Goal: Information Seeking & Learning: Learn about a topic

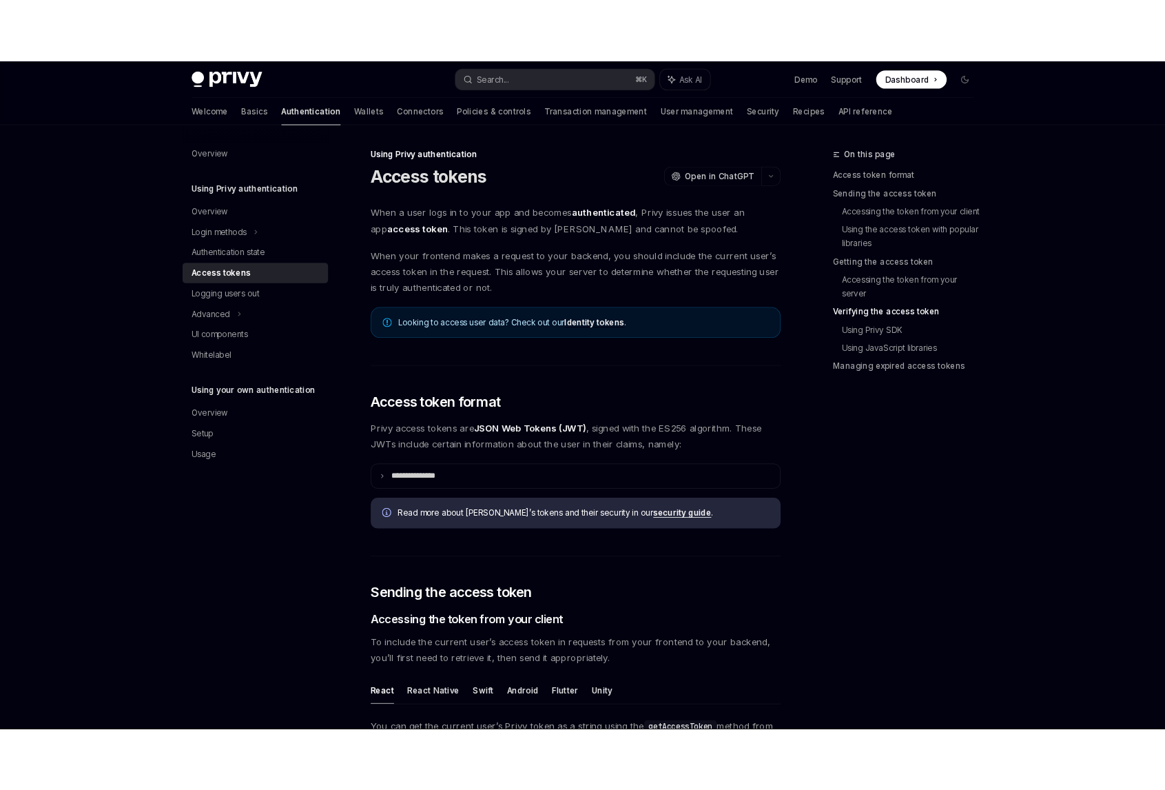
scroll to position [1952, 0]
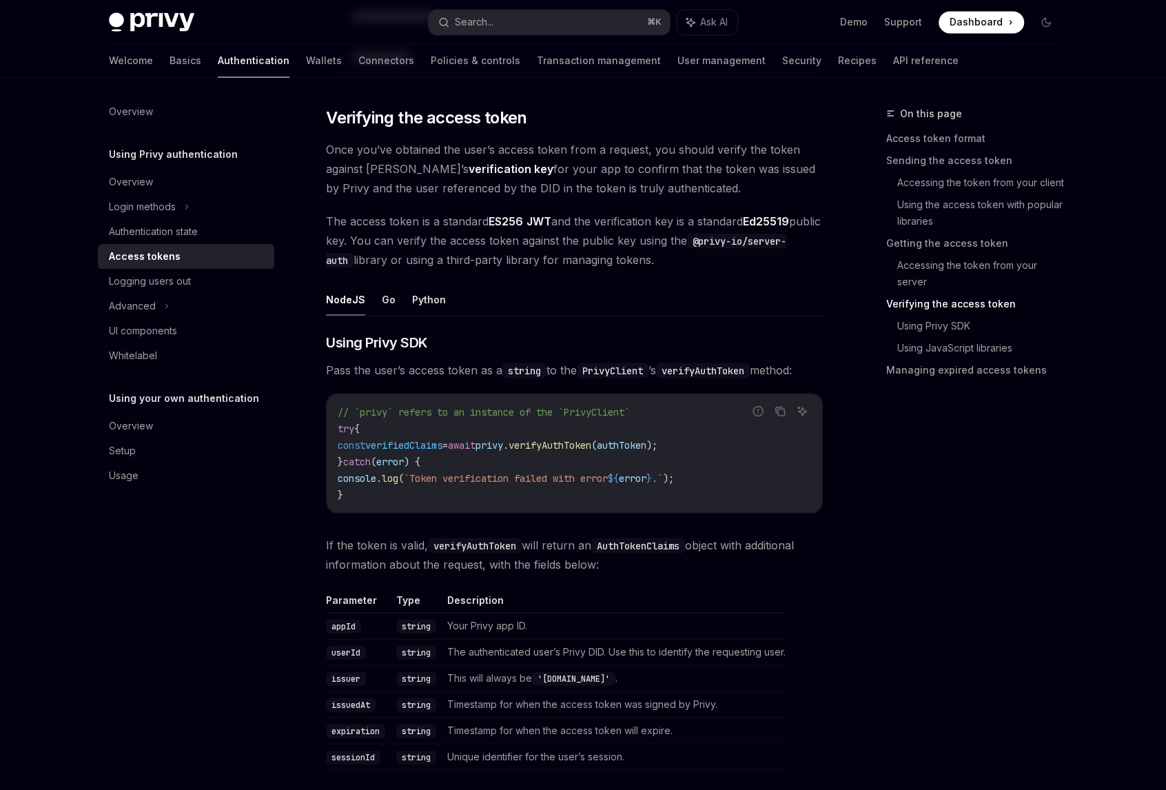
type textarea "*"
click at [152, 305] on div "Advanced" at bounding box center [132, 306] width 47 height 17
click at [1023, 475] on div "On this page Access token format Sending the access token Accessing the token f…" at bounding box center [964, 447] width 210 height 685
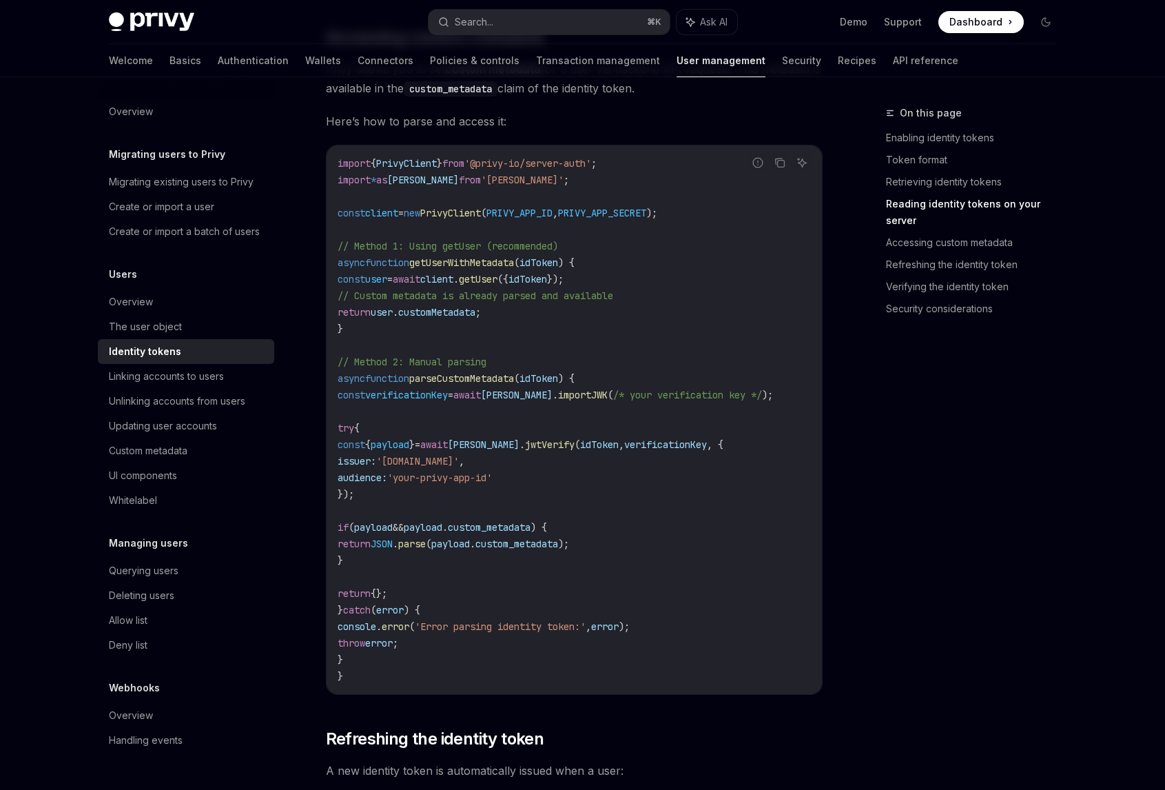
scroll to position [2453, 0]
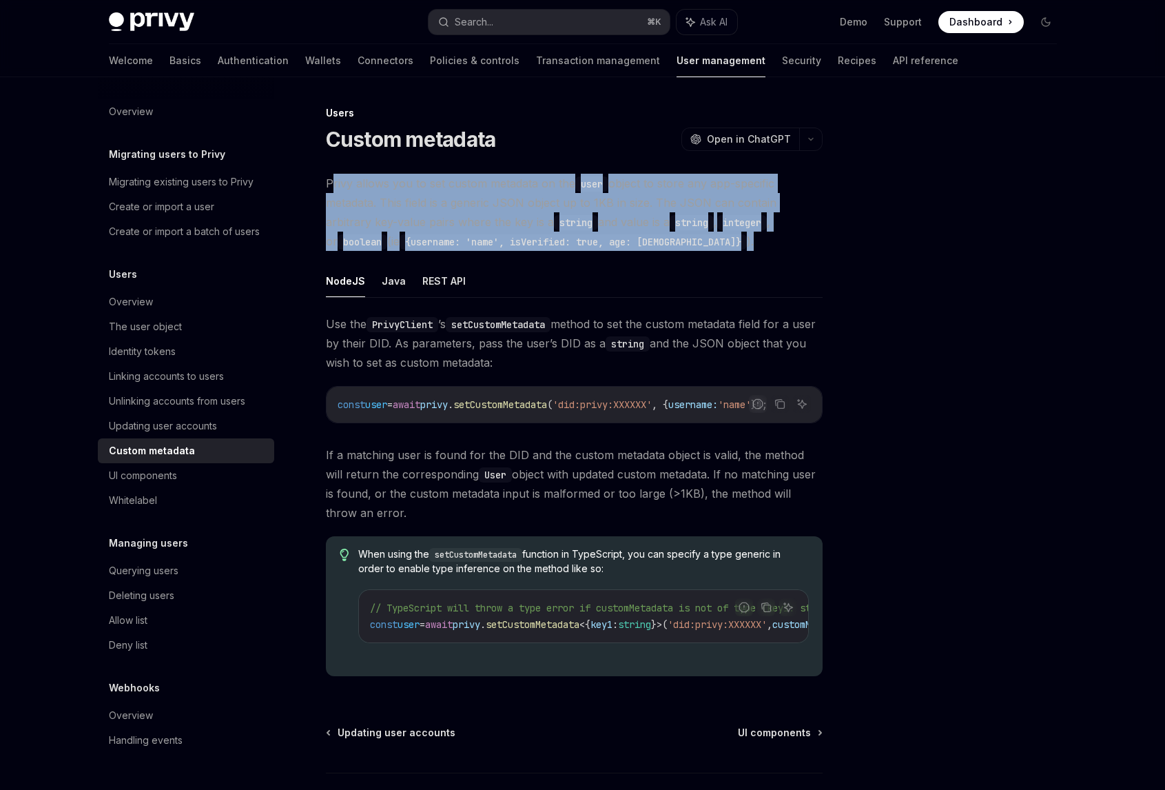
drag, startPoint x: 331, startPoint y: 180, endPoint x: 637, endPoint y: 241, distance: 311.9
click at [637, 241] on span "Privy allows you to set custom metadata on the user object to store any app-spe…" at bounding box center [574, 212] width 497 height 77
copy span "rivy allows you to set custom metadata on the user object to store any app-spec…"
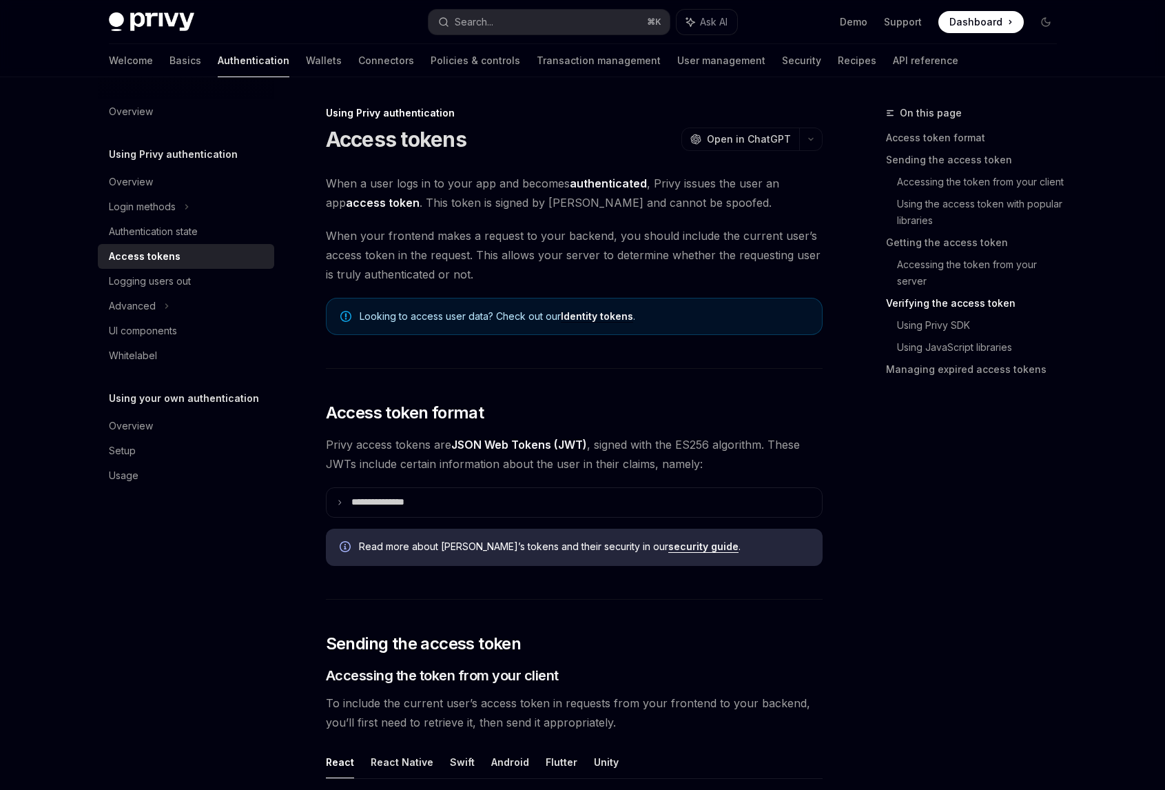
scroll to position [1952, 0]
